Goal: Information Seeking & Learning: Learn about a topic

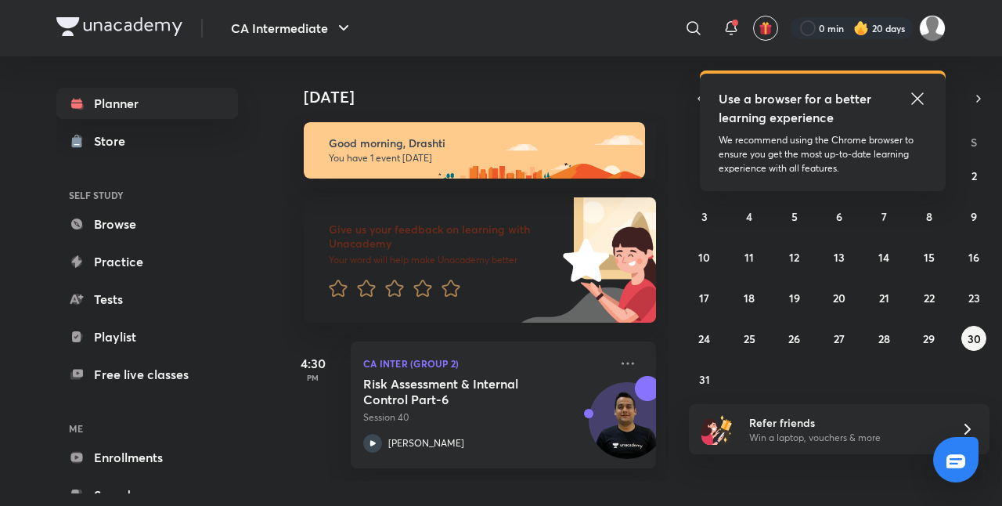
click at [922, 97] on icon at bounding box center [917, 98] width 19 height 19
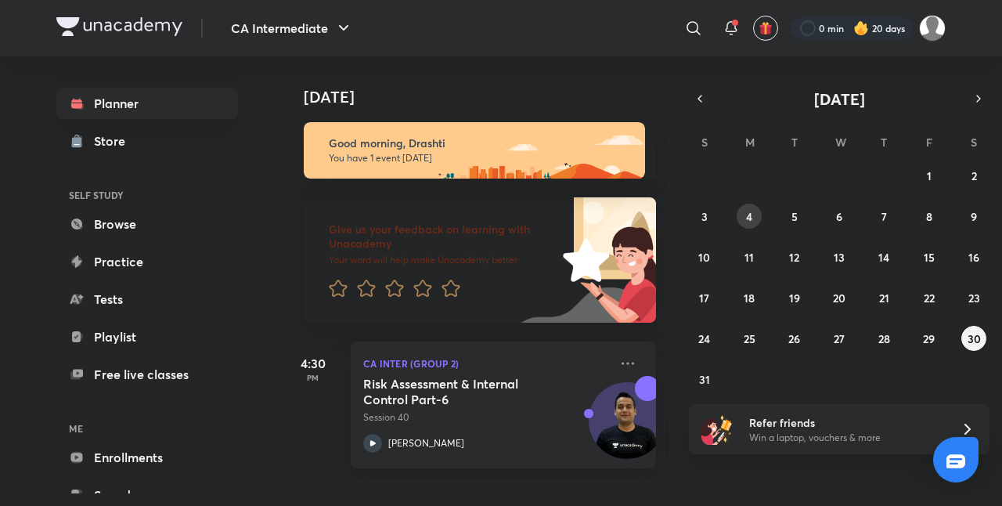
click at [749, 221] on abbr "4" at bounding box center [749, 216] width 6 height 15
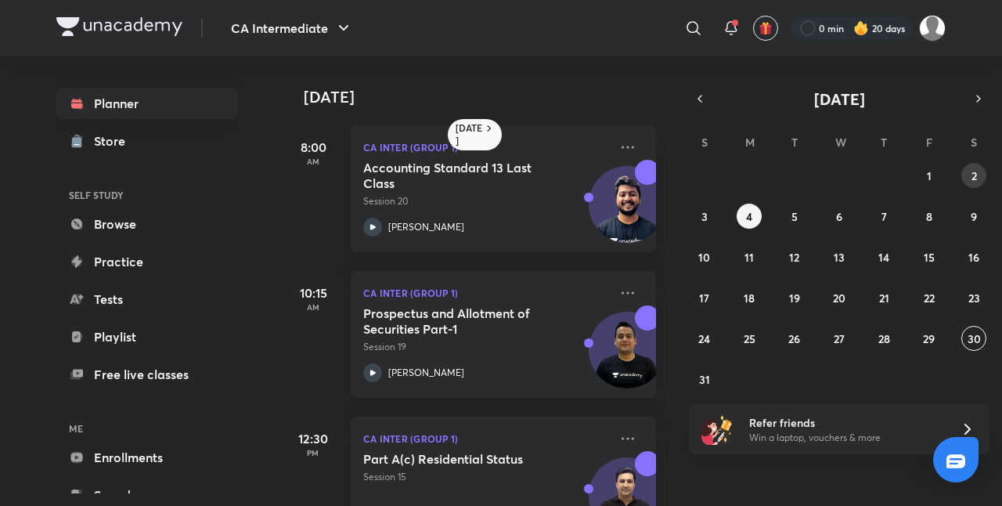
click at [979, 174] on button "2" at bounding box center [973, 175] width 25 height 25
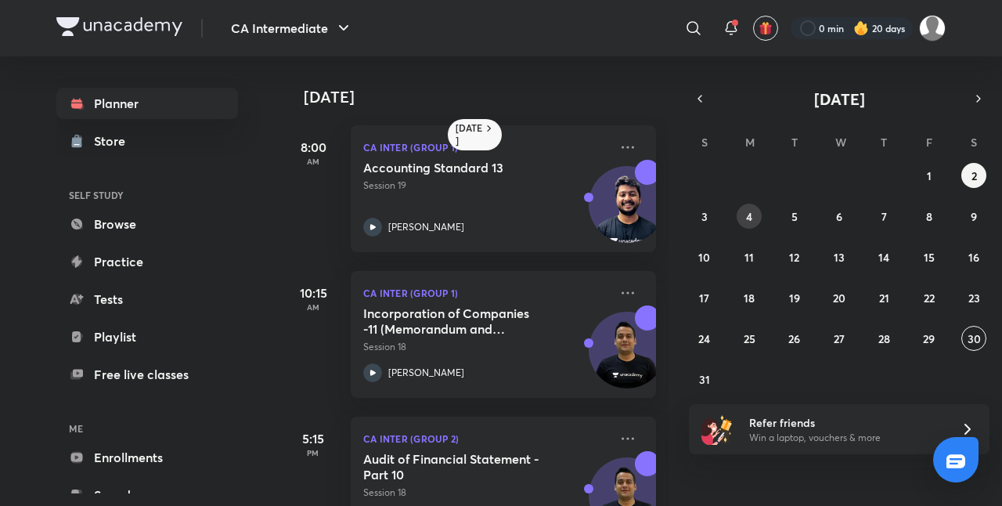
click at [751, 213] on abbr "4" at bounding box center [749, 216] width 6 height 15
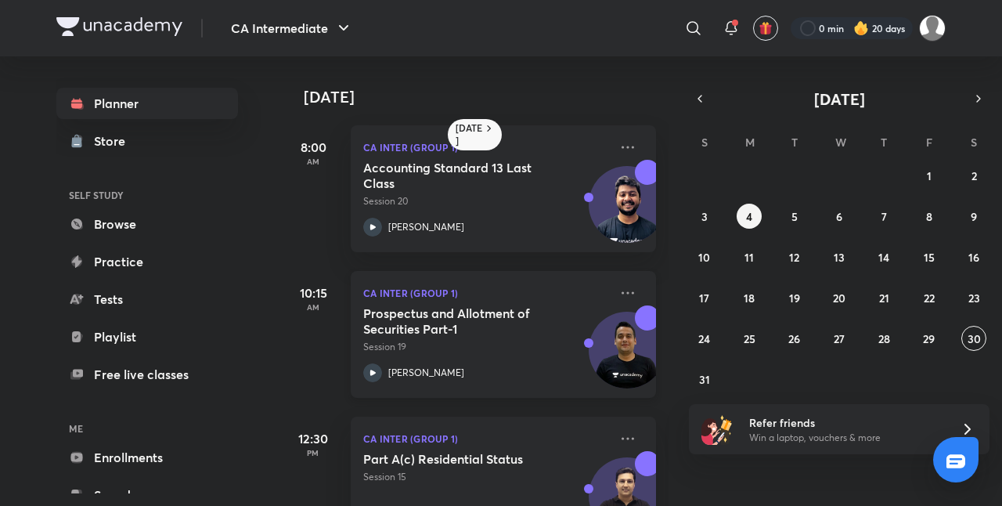
click at [496, 338] on div "Prospectus and Allotment of Securities Part-1 Session 19" at bounding box center [486, 329] width 246 height 49
click at [795, 209] on abbr "5" at bounding box center [794, 216] width 6 height 15
click at [512, 348] on p "Session 20" at bounding box center [486, 347] width 246 height 14
